Goal: Task Accomplishment & Management: Manage account settings

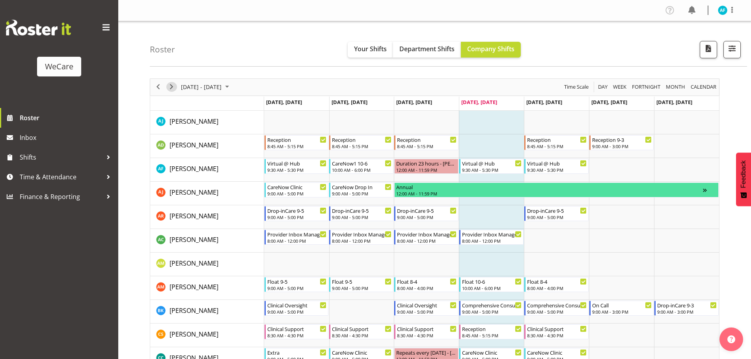
click at [174, 84] on span "Next" at bounding box center [171, 87] width 9 height 10
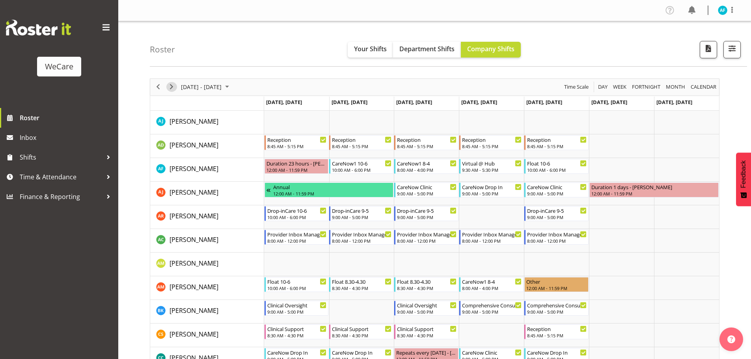
click at [170, 88] on span "Next" at bounding box center [171, 87] width 9 height 10
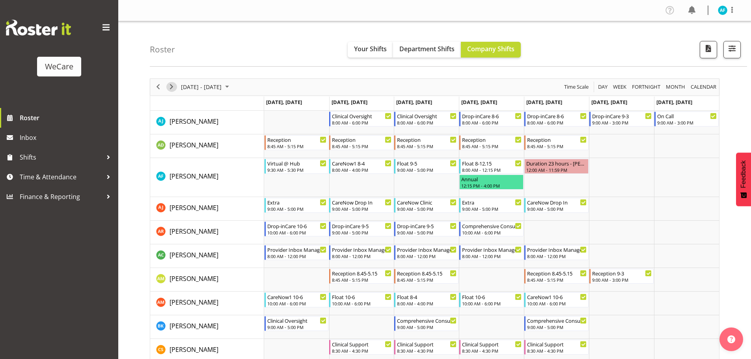
click at [175, 85] on span "Next" at bounding box center [171, 87] width 9 height 10
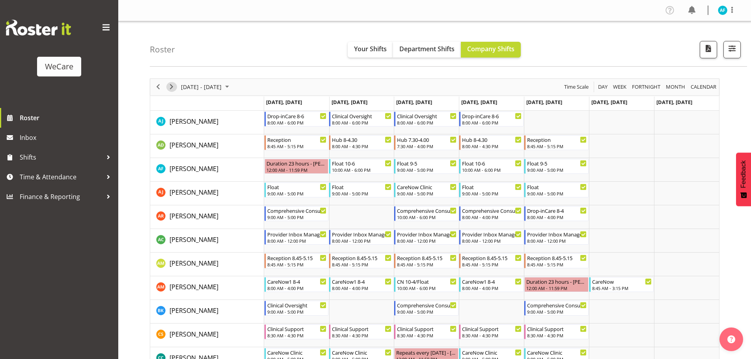
click at [172, 85] on span "Next" at bounding box center [171, 87] width 9 height 10
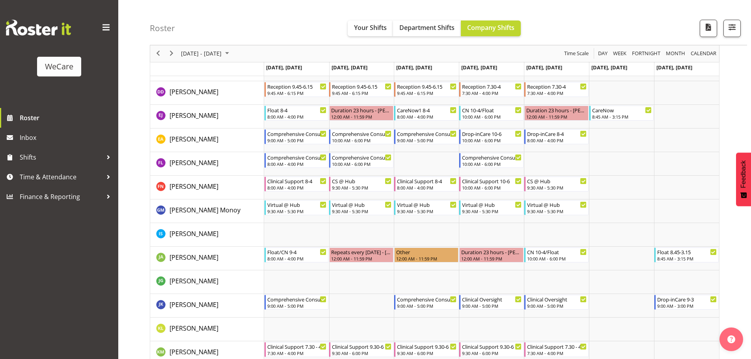
scroll to position [394, 0]
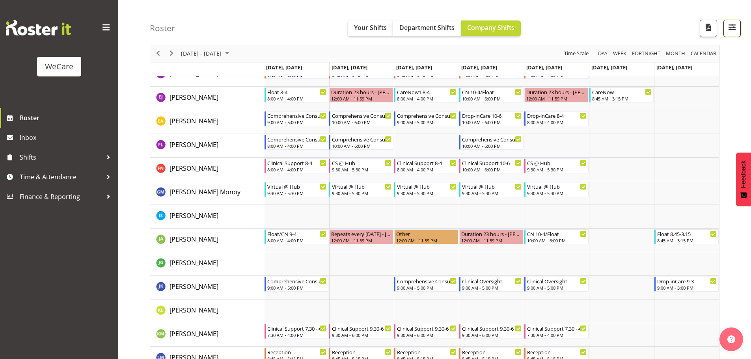
click at [732, 28] on span "button" at bounding box center [732, 27] width 10 height 10
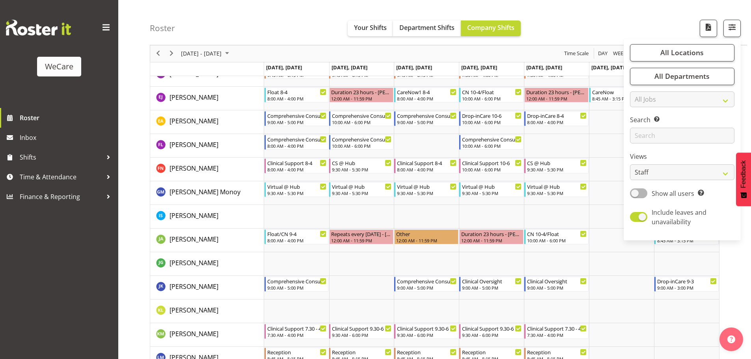
click at [687, 41] on div "All Locations Clear Business Support Office [GEOGRAPHIC_DATA] Ilam [GEOGRAPHIC_…" at bounding box center [682, 140] width 117 height 202
drag, startPoint x: 685, startPoint y: 52, endPoint x: 702, endPoint y: 160, distance: 109.8
click at [685, 52] on span "All Locations" at bounding box center [682, 52] width 43 height 9
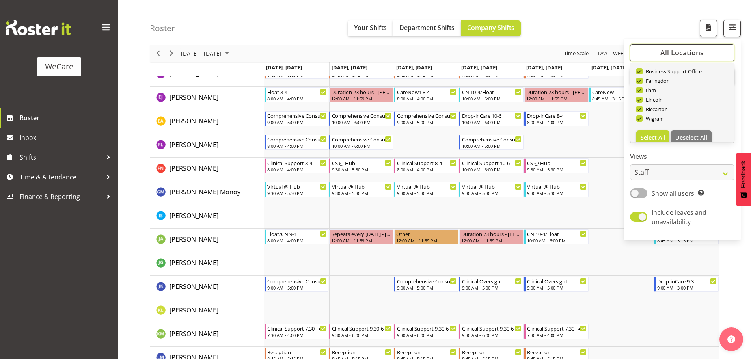
scroll to position [28, 0]
click at [692, 127] on span "Deselect All" at bounding box center [692, 128] width 32 height 7
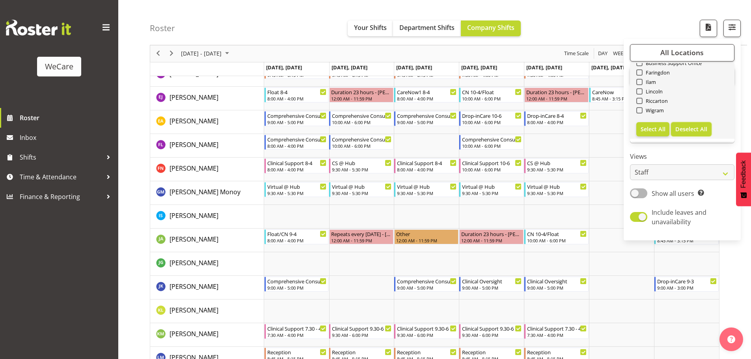
checkbox input "false"
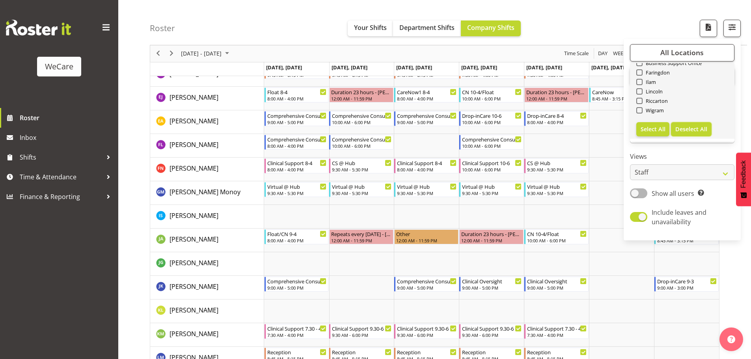
checkbox input "false"
drag, startPoint x: 643, startPoint y: 101, endPoint x: 682, endPoint y: 134, distance: 50.7
click at [643, 102] on span "Faringdon" at bounding box center [657, 101] width 28 height 6
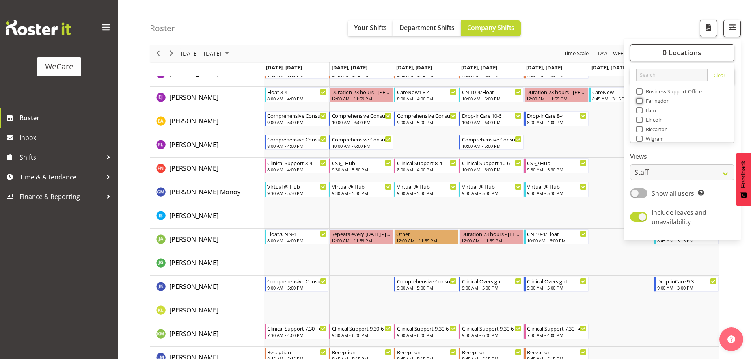
click at [642, 102] on input "Faringdon" at bounding box center [639, 101] width 5 height 5
checkbox input "true"
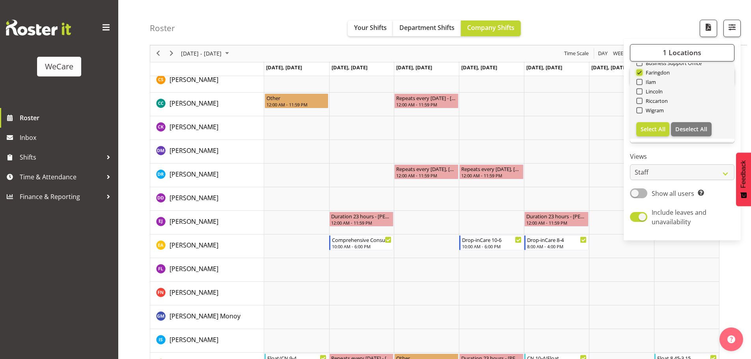
scroll to position [752, 0]
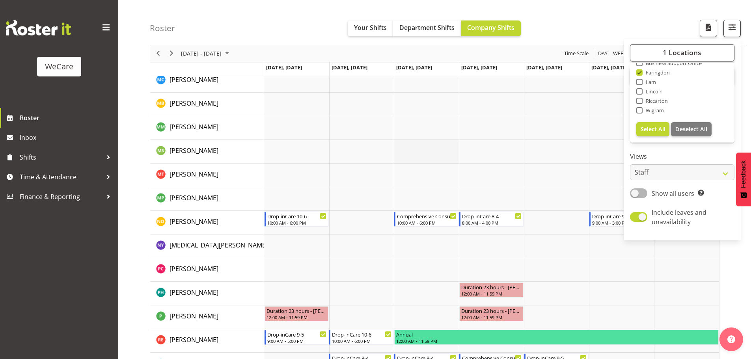
click at [422, 154] on td "Timeline Week of September 11, 2025" at bounding box center [426, 152] width 65 height 24
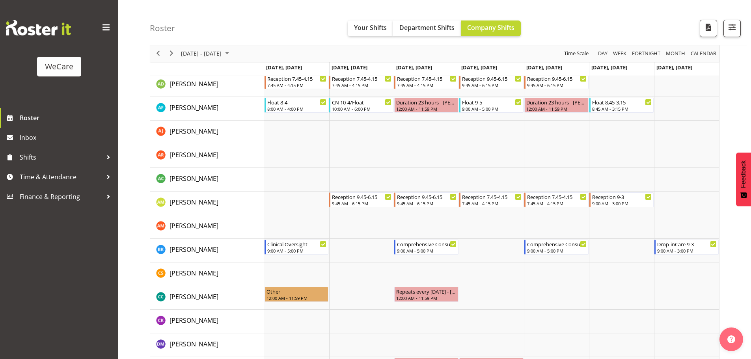
scroll to position [2, 0]
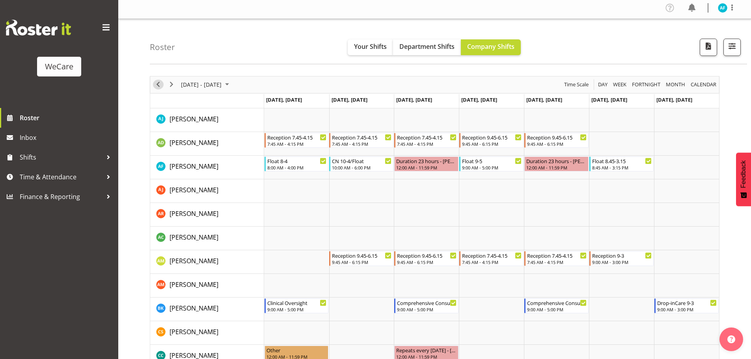
click at [157, 86] on span "Previous" at bounding box center [157, 85] width 9 height 10
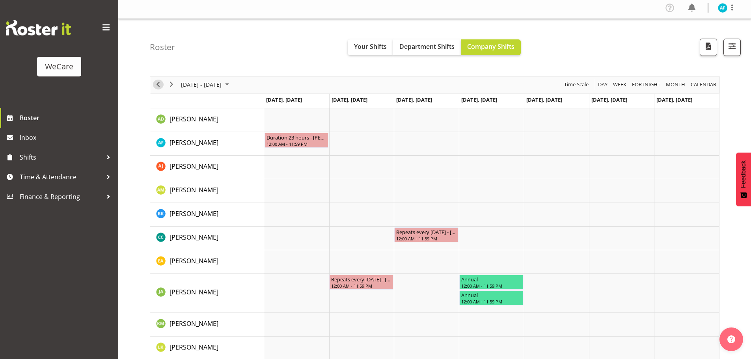
click at [157, 86] on span "Previous" at bounding box center [157, 85] width 9 height 10
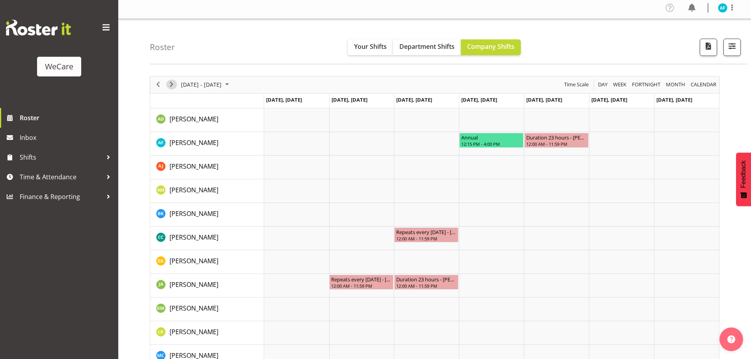
click at [170, 84] on span "Next" at bounding box center [171, 85] width 9 height 10
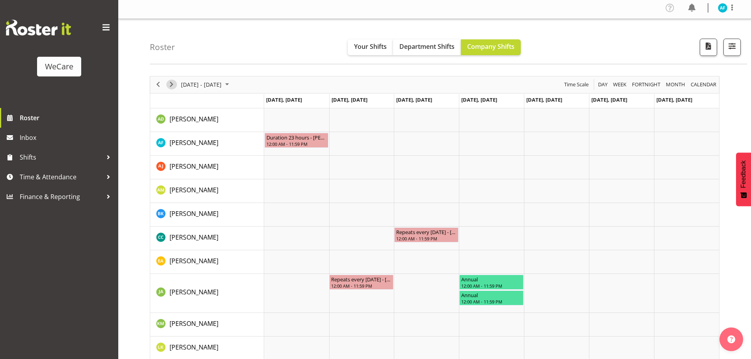
drag, startPoint x: 168, startPoint y: 82, endPoint x: 248, endPoint y: 162, distance: 112.4
click at [169, 82] on span "Next" at bounding box center [171, 85] width 9 height 10
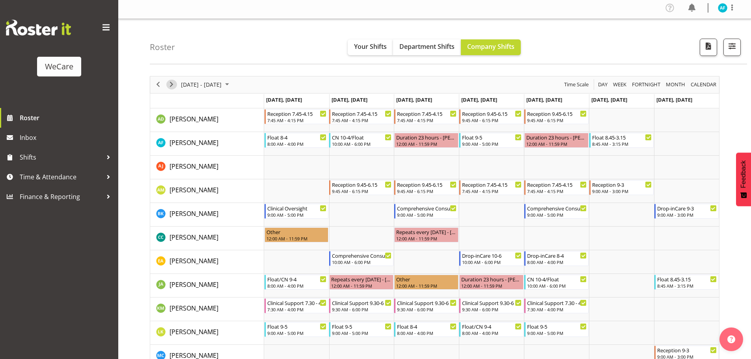
click at [168, 82] on span "Next" at bounding box center [171, 85] width 9 height 10
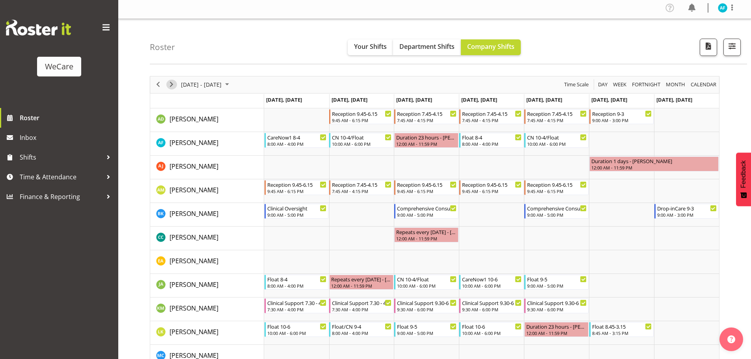
click at [169, 86] on span "Next" at bounding box center [171, 85] width 9 height 10
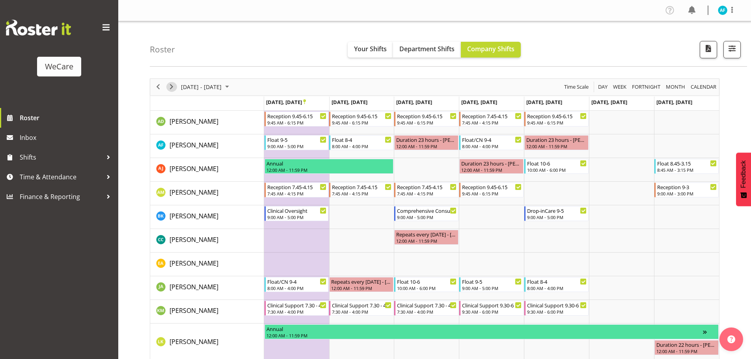
click at [172, 89] on span "Next" at bounding box center [171, 87] width 9 height 10
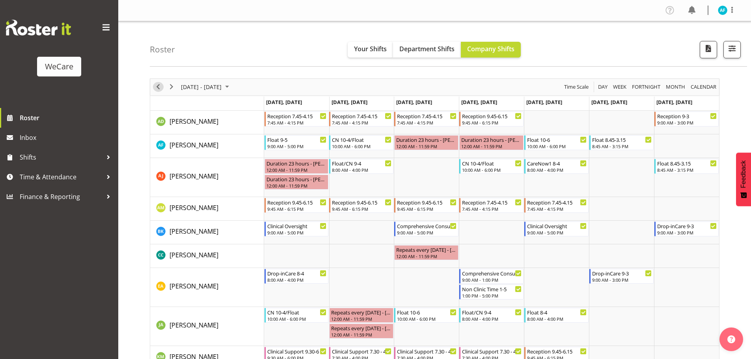
click at [157, 84] on span "Previous" at bounding box center [157, 87] width 9 height 10
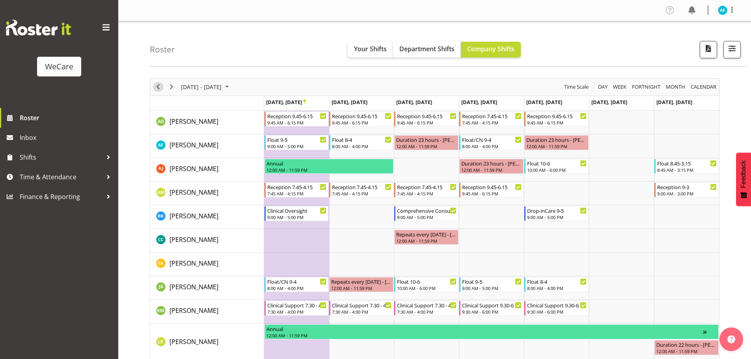
click at [157, 84] on span "Previous" at bounding box center [157, 87] width 9 height 10
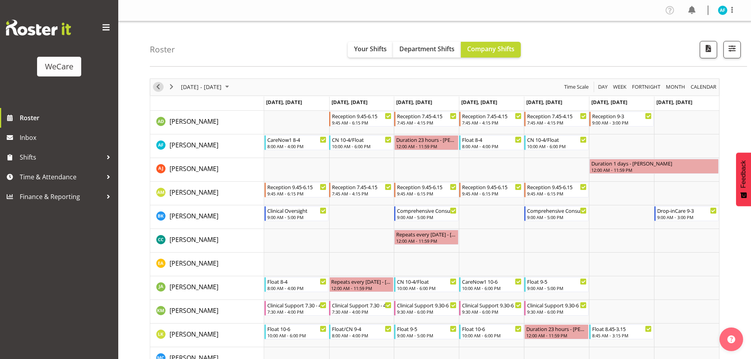
click at [157, 84] on span "Previous" at bounding box center [157, 87] width 9 height 10
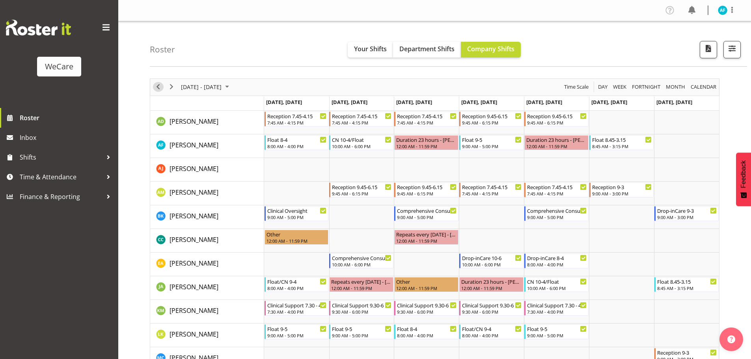
click at [157, 84] on span "Previous" at bounding box center [157, 87] width 9 height 10
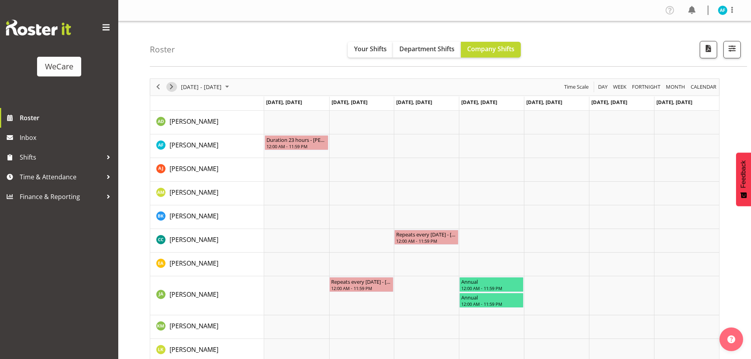
click at [170, 87] on span "Next" at bounding box center [171, 87] width 9 height 10
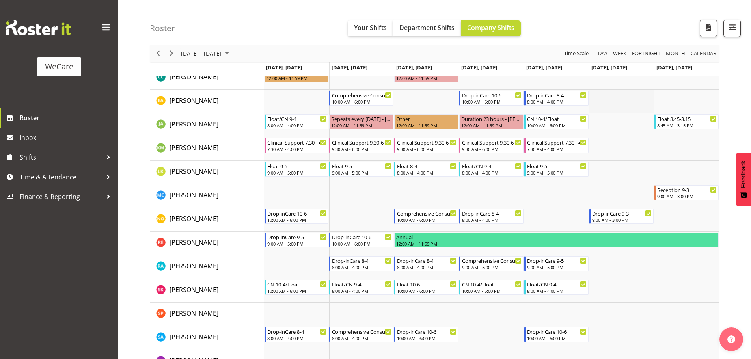
scroll to position [255, 0]
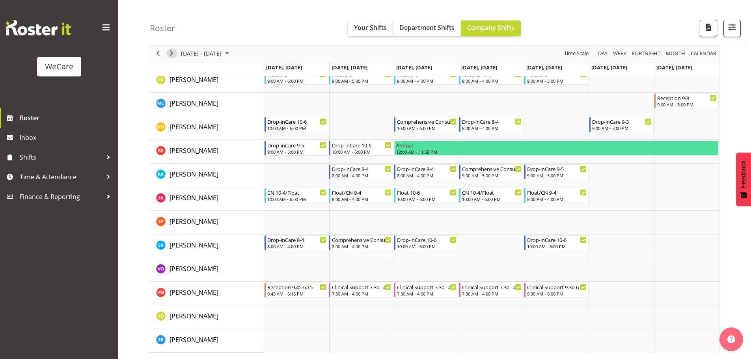
click at [170, 52] on span "Next" at bounding box center [171, 54] width 9 height 10
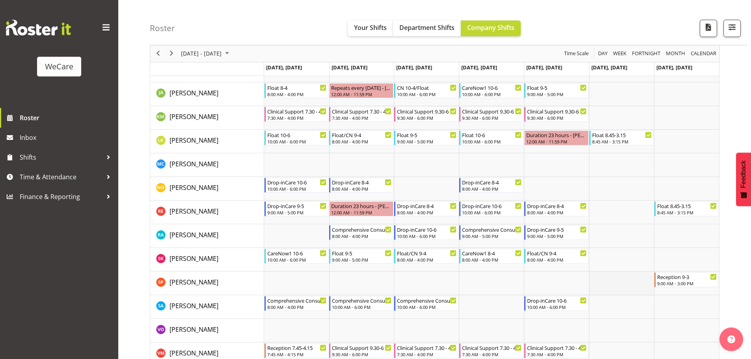
scroll to position [176, 0]
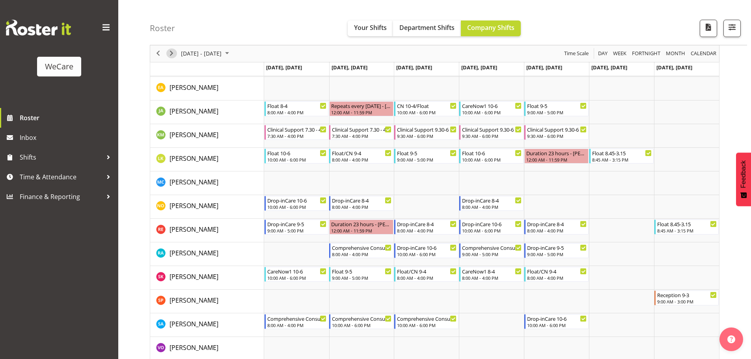
click at [177, 55] on button "Next" at bounding box center [171, 54] width 11 height 10
